Goal: Use online tool/utility: Utilize a website feature to perform a specific function

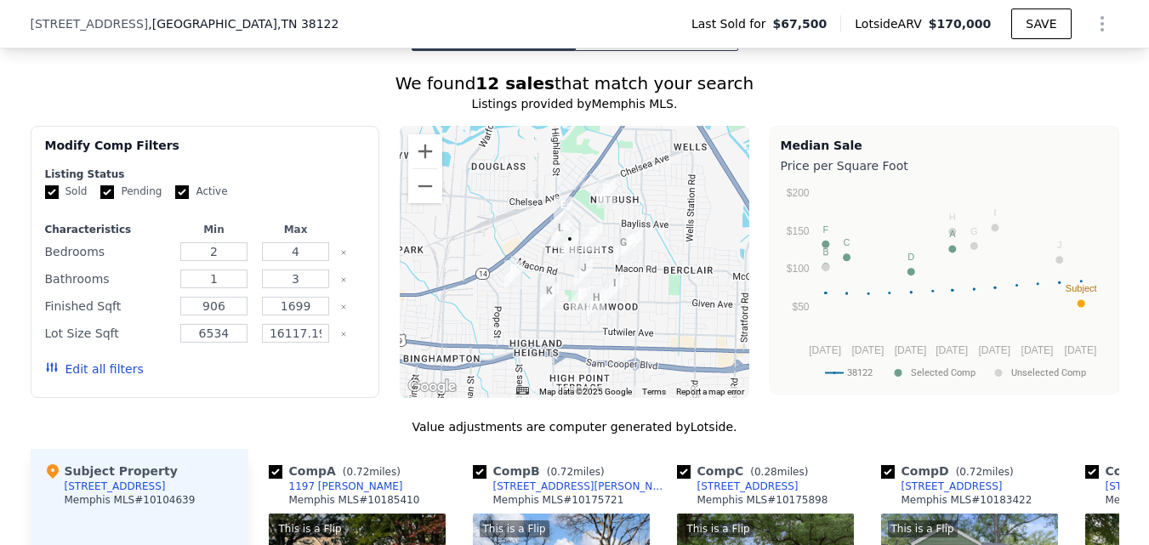
scroll to position [1355, 0]
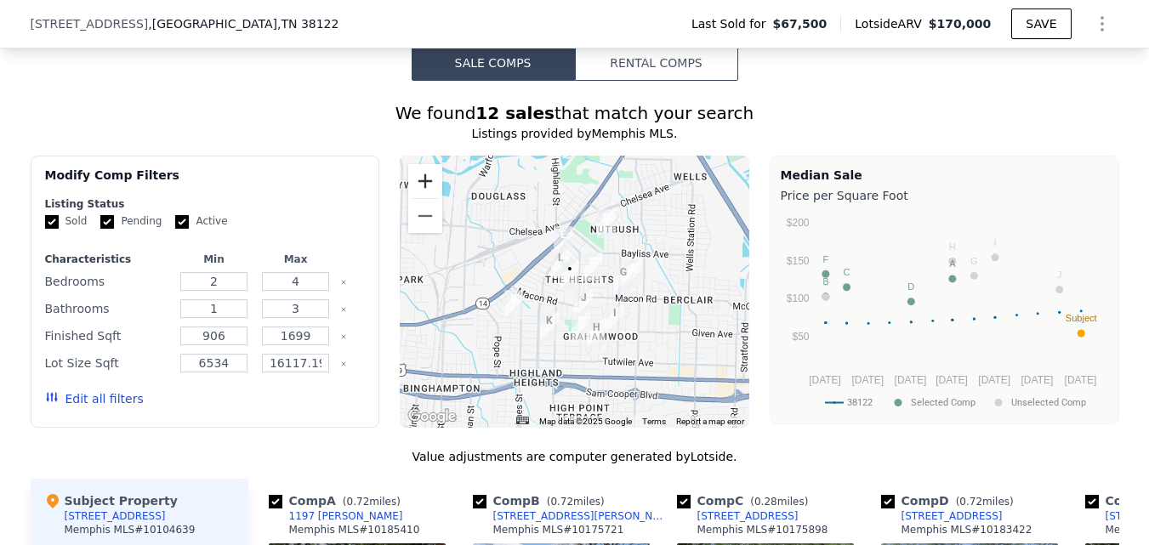
click at [431, 192] on button "Zoom in" at bounding box center [425, 181] width 34 height 34
click at [430, 194] on button "Zoom in" at bounding box center [425, 181] width 34 height 34
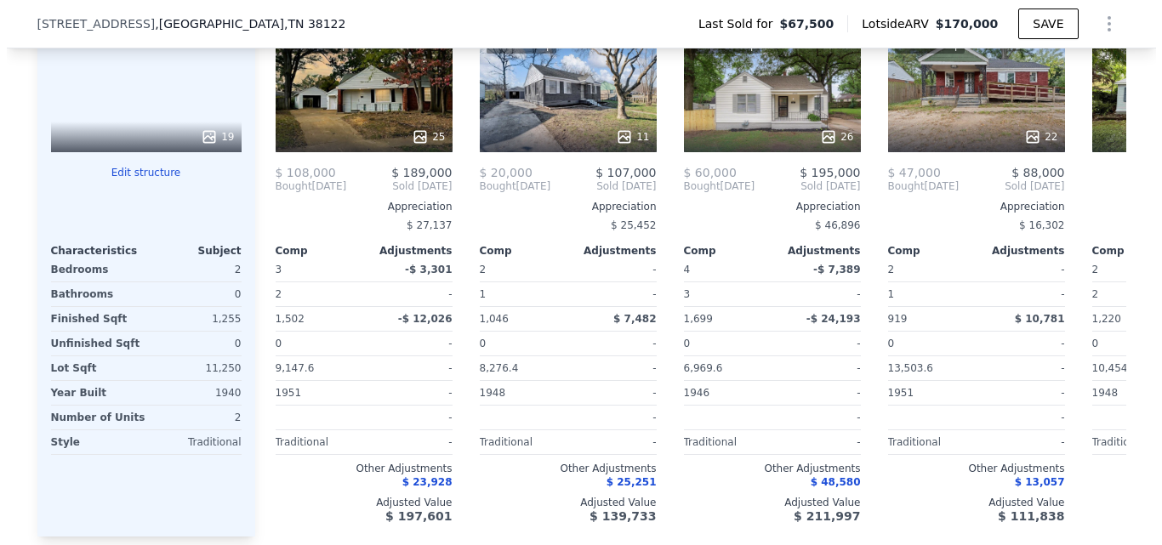
scroll to position [1865, 0]
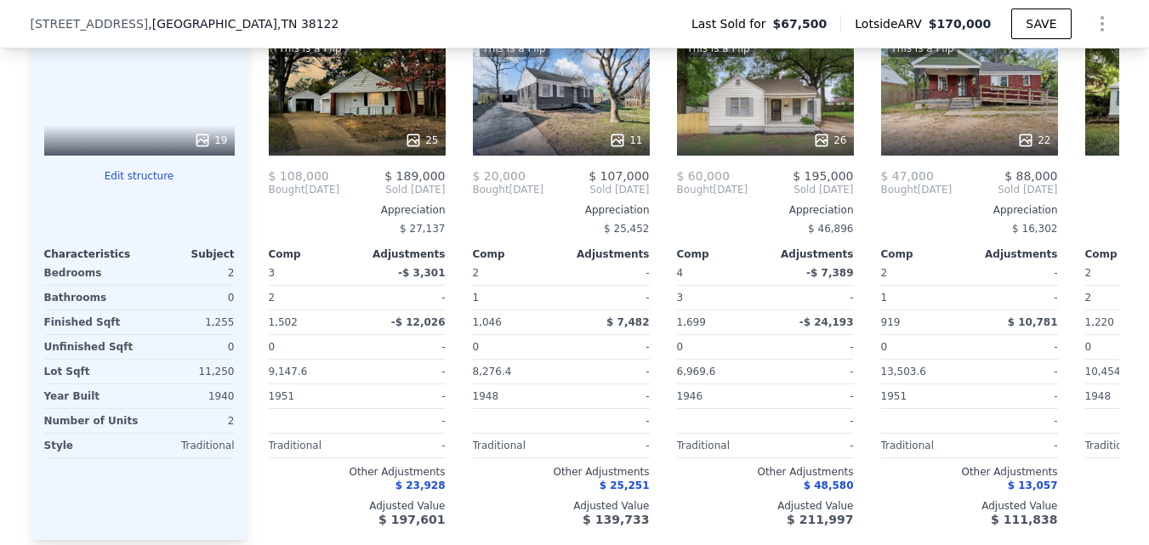
click at [145, 196] on div at bounding box center [139, 190] width 191 height 14
click at [140, 183] on button "Edit structure" at bounding box center [139, 176] width 191 height 14
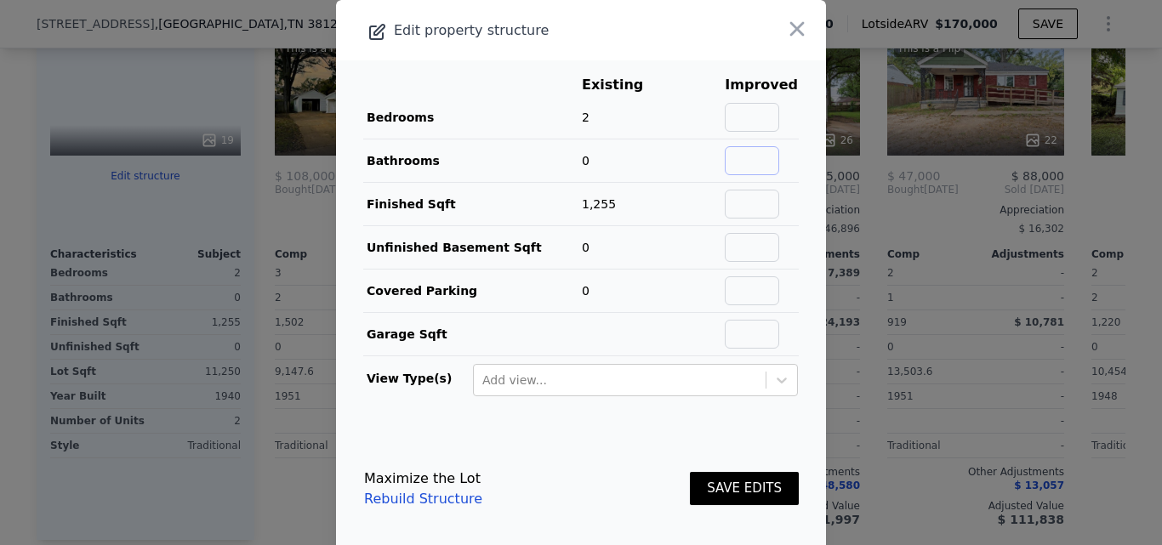
click at [759, 171] on input "text" at bounding box center [752, 160] width 54 height 29
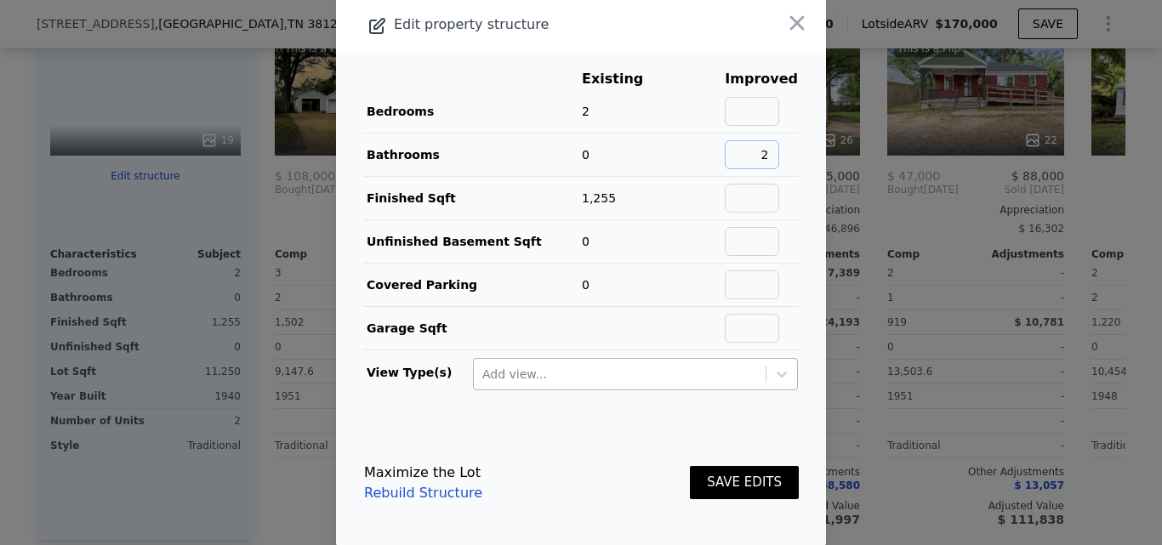
scroll to position [8, 0]
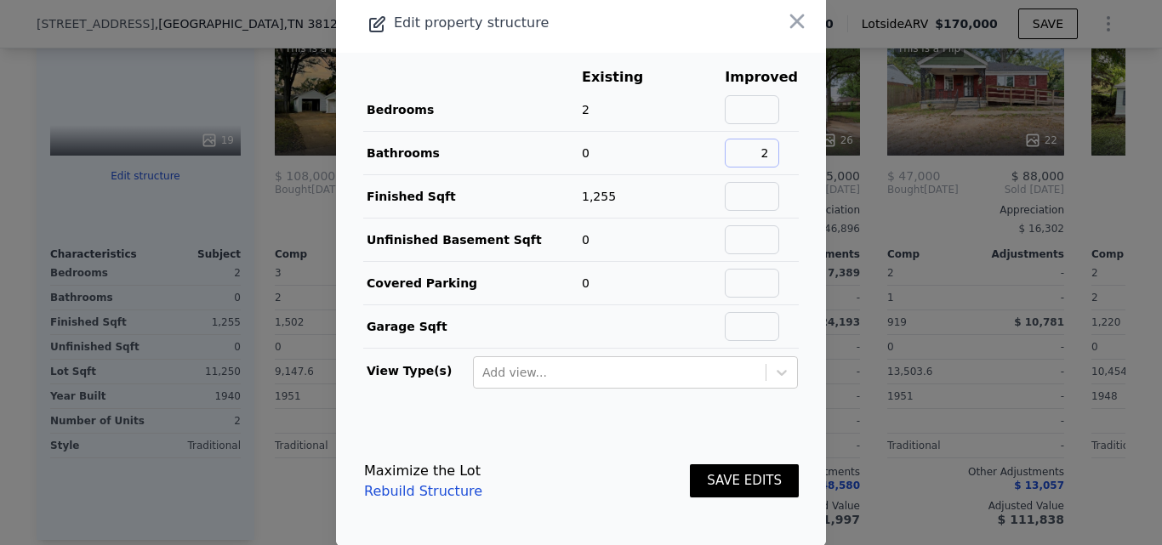
type input "2"
click at [703, 477] on button "SAVE EDITS" at bounding box center [744, 480] width 109 height 33
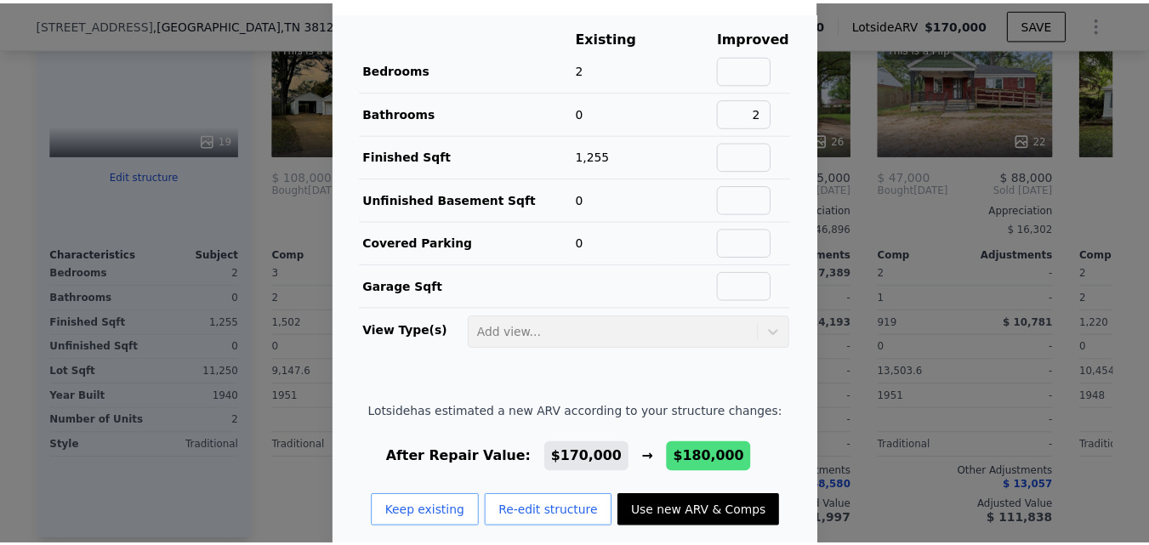
scroll to position [71, 0]
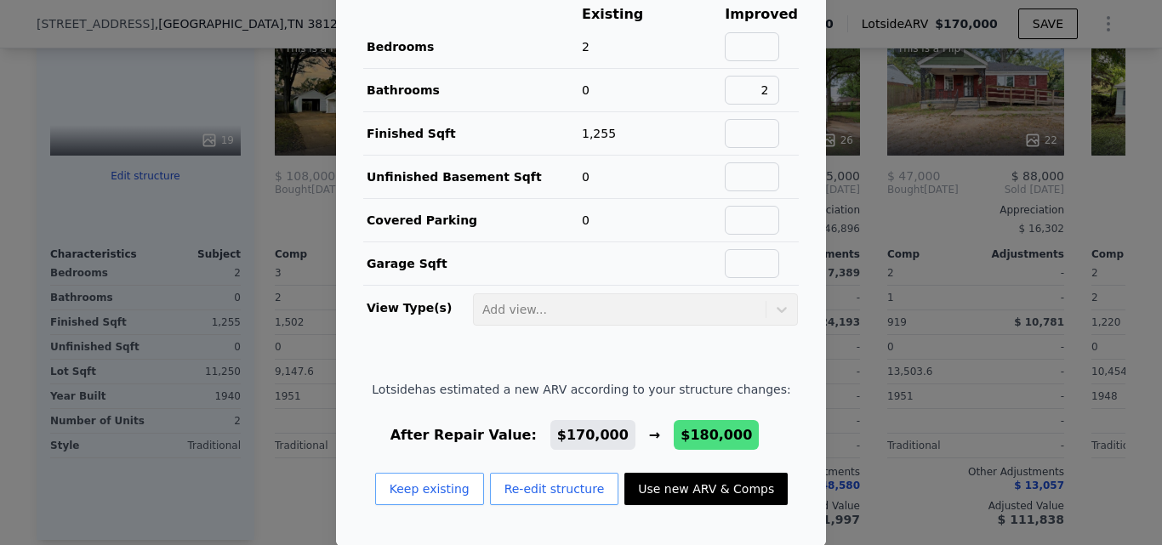
click at [715, 487] on button "Use new ARV & Comps" at bounding box center [705, 489] width 163 height 32
type input "919"
checkbox input "false"
checkbox input "true"
type input "$ 180,000"
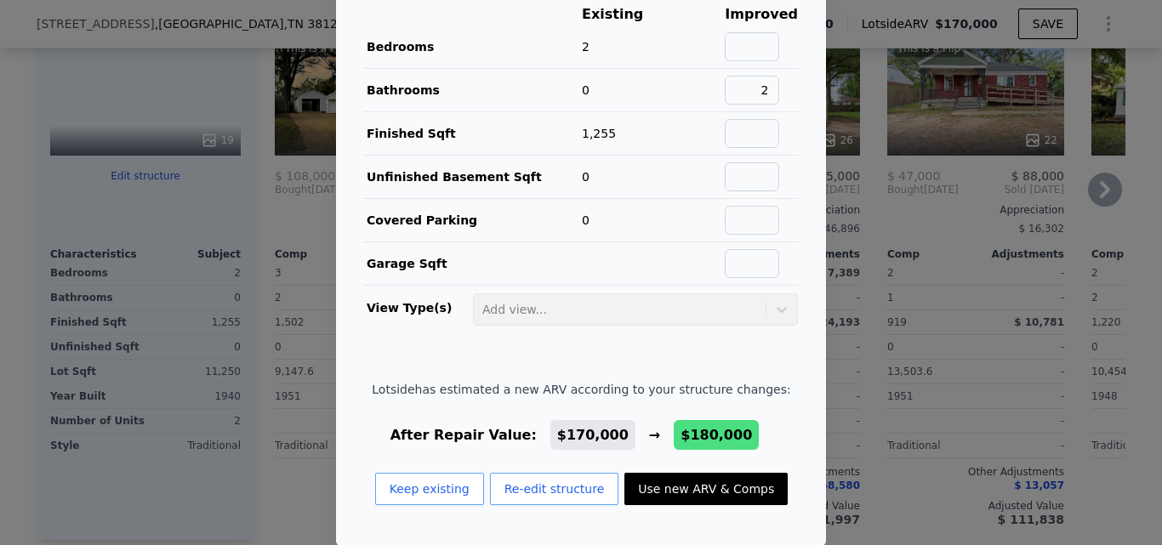
type input "$ 96,773"
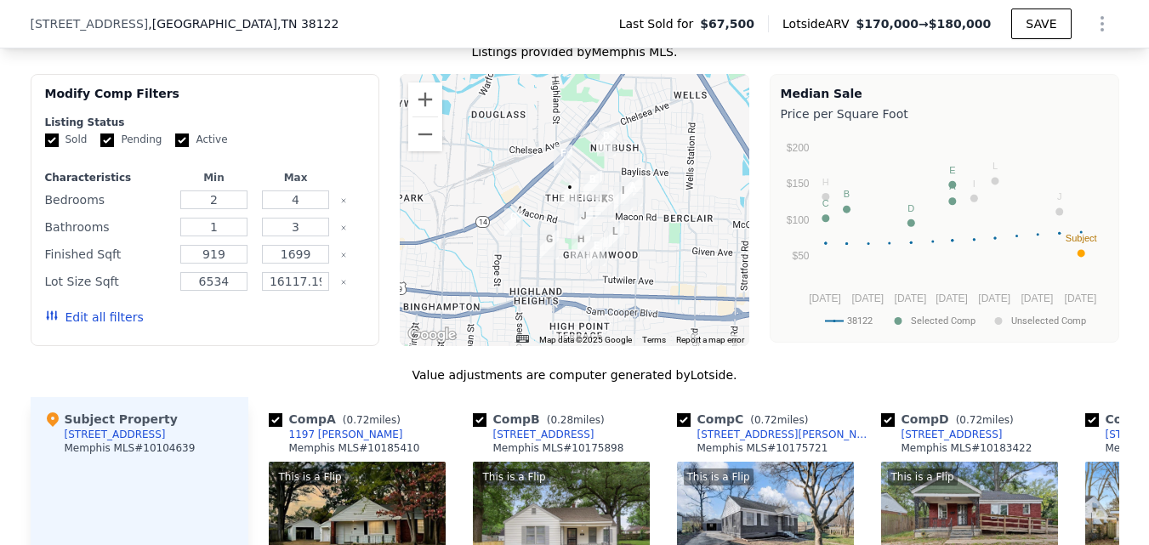
scroll to position [1355, 0]
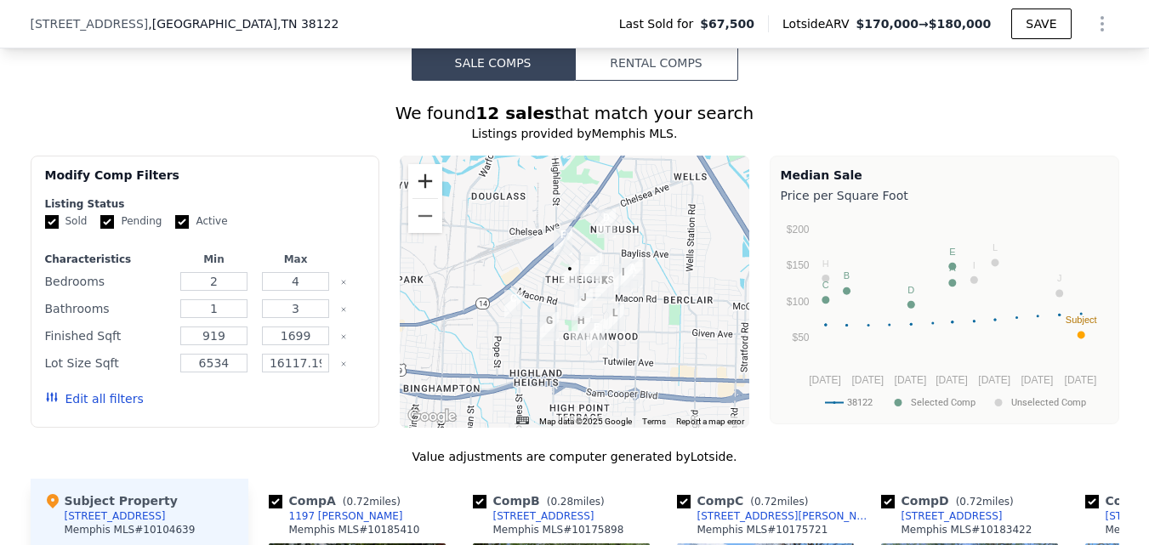
click at [426, 198] on button "Zoom in" at bounding box center [425, 181] width 34 height 34
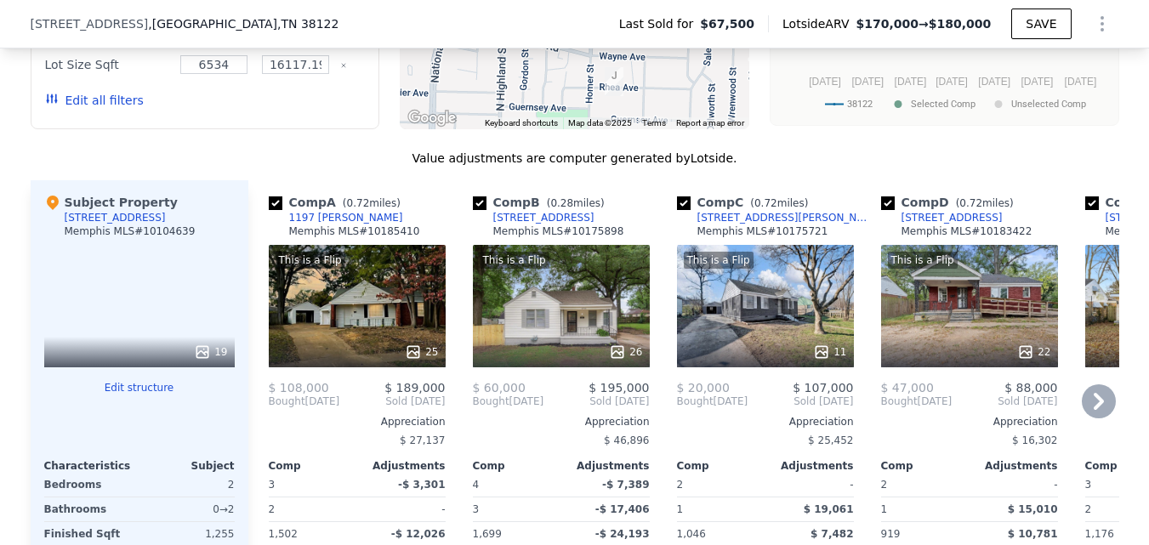
scroll to position [1695, 0]
